Goal: Information Seeking & Learning: Learn about a topic

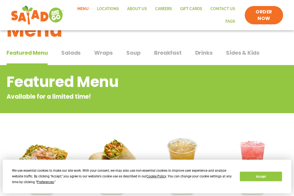
click at [134, 53] on span "Soup" at bounding box center [134, 53] width 14 height 8
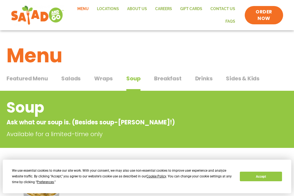
click at [233, 79] on span "Sides & Kids" at bounding box center [243, 78] width 34 height 8
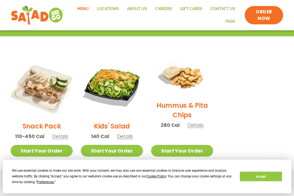
scroll to position [112, 0]
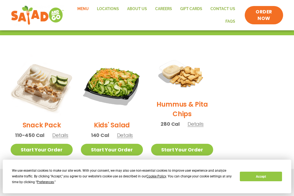
click at [122, 134] on span "Details" at bounding box center [125, 134] width 16 height 7
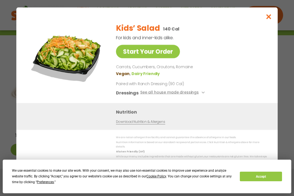
click at [150, 96] on button "See all house made dressings" at bounding box center [173, 92] width 66 height 7
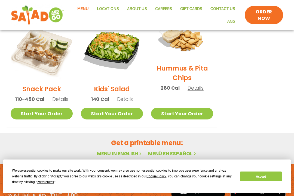
scroll to position [149, 0]
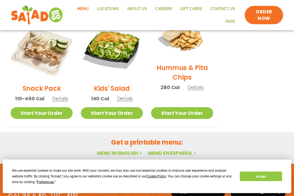
click at [55, 98] on span "Details" at bounding box center [60, 98] width 16 height 7
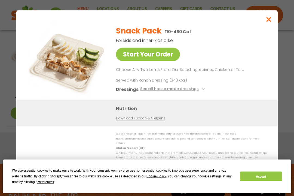
scroll to position [149, 0]
click at [129, 61] on link "Start Your Order" at bounding box center [148, 54] width 64 height 13
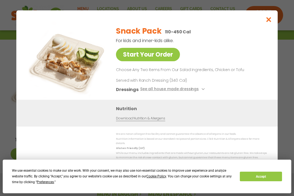
scroll to position [90, 0]
